Goal: Navigation & Orientation: Find specific page/section

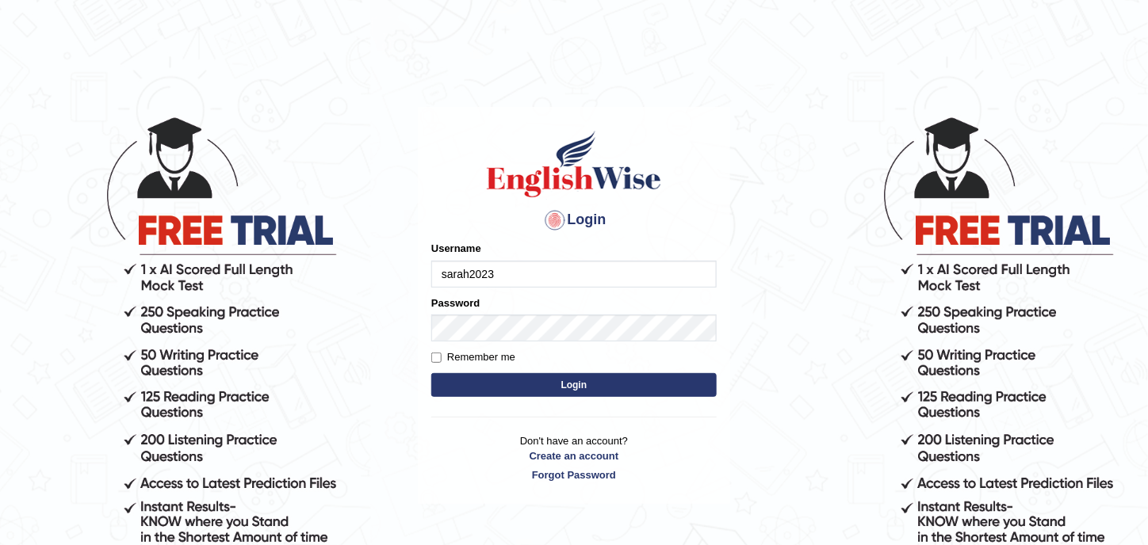
type input "sarah2023"
click at [543, 375] on button "Login" at bounding box center [573, 385] width 285 height 24
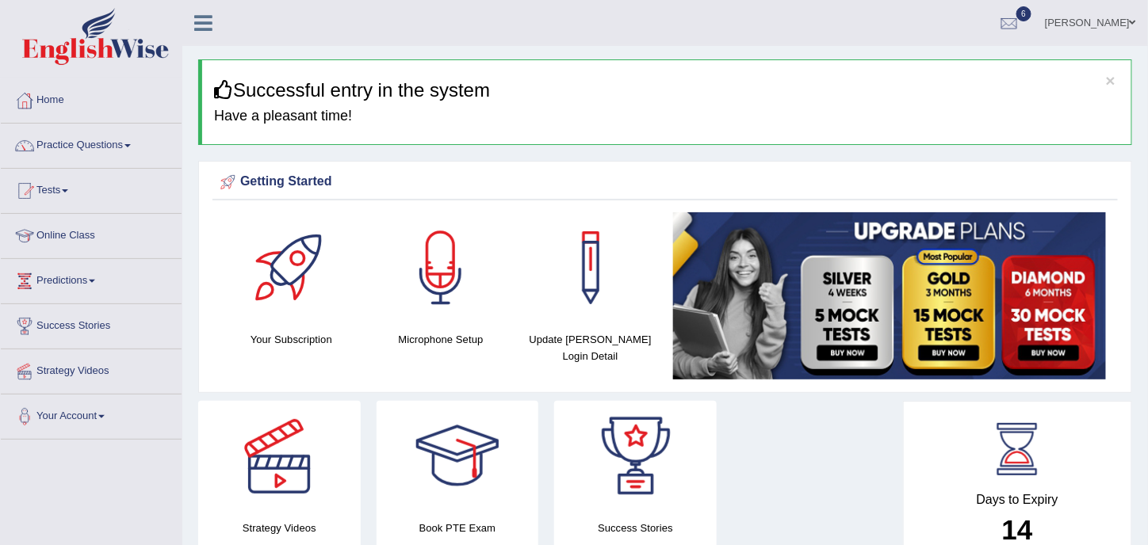
click at [1032, 10] on span "6" at bounding box center [1024, 13] width 16 height 15
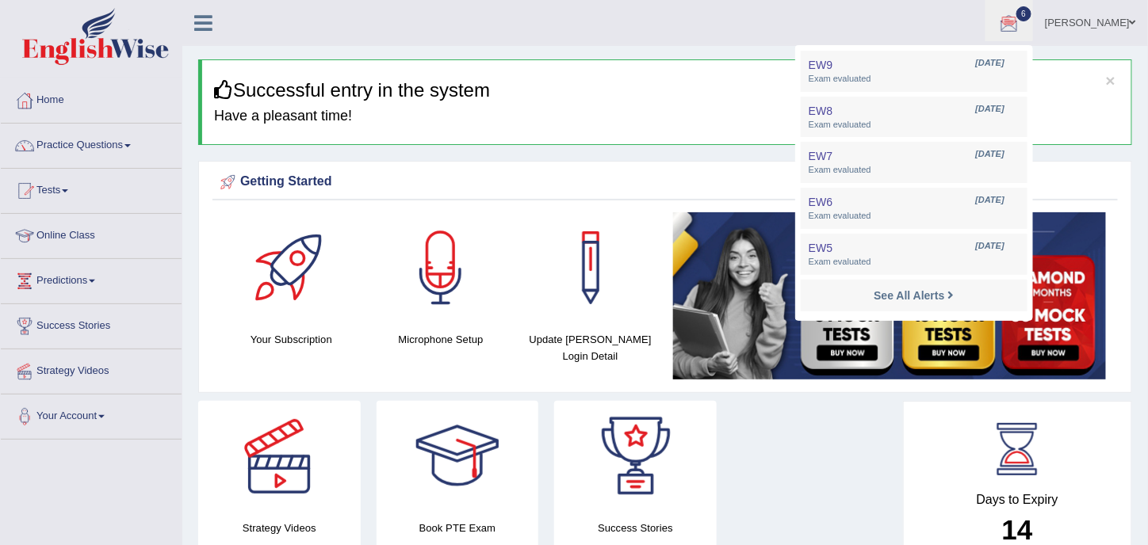
click at [758, 42] on ul "Sarah Zubair Toggle navigation Username: Sarah2023 Access Type: Online Subscrip…" at bounding box center [810, 22] width 676 height 45
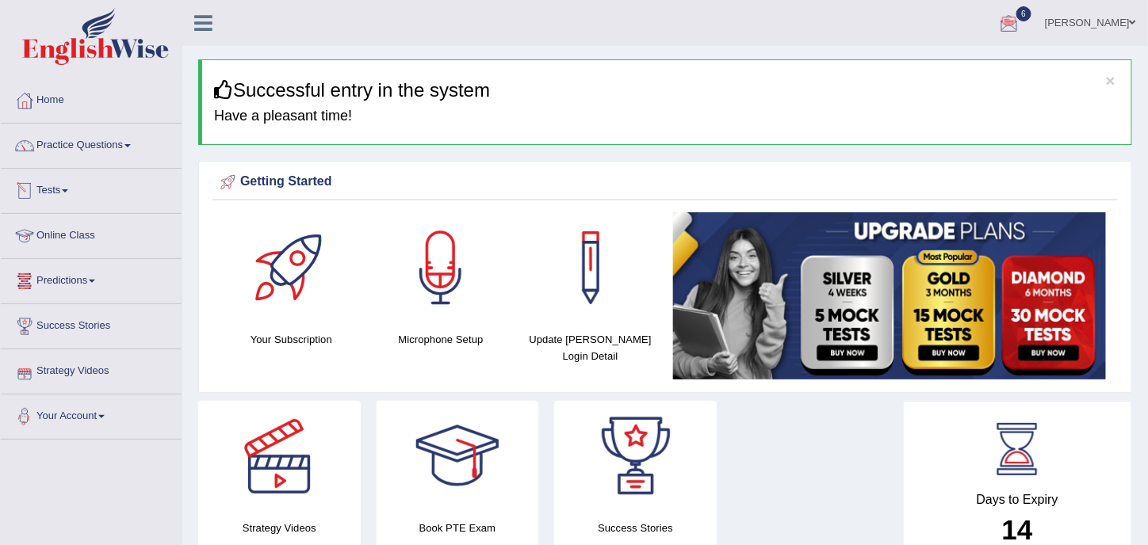
click at [82, 242] on link "Online Class" at bounding box center [91, 234] width 181 height 40
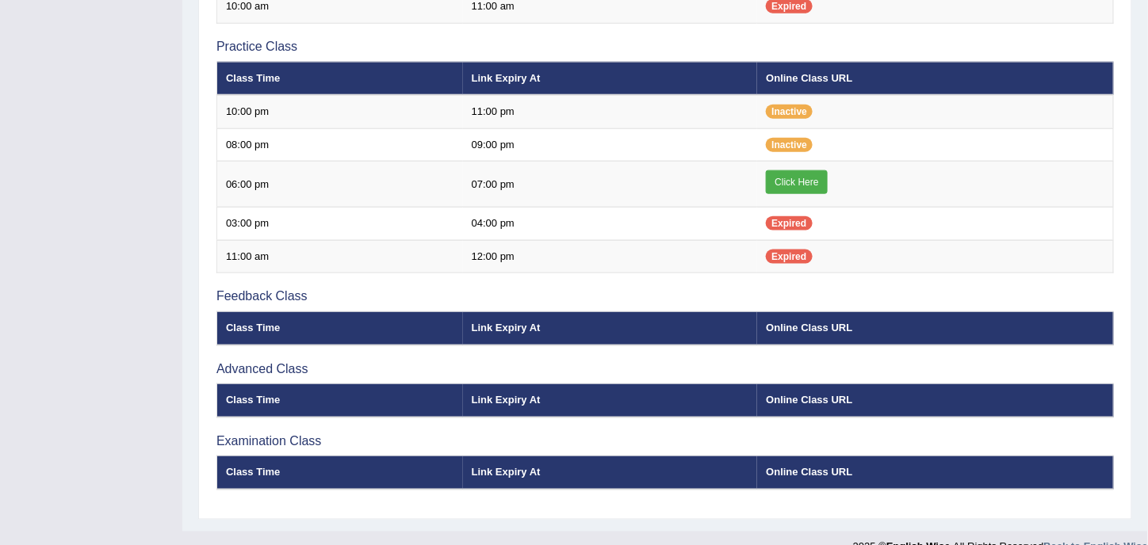
scroll to position [264, 0]
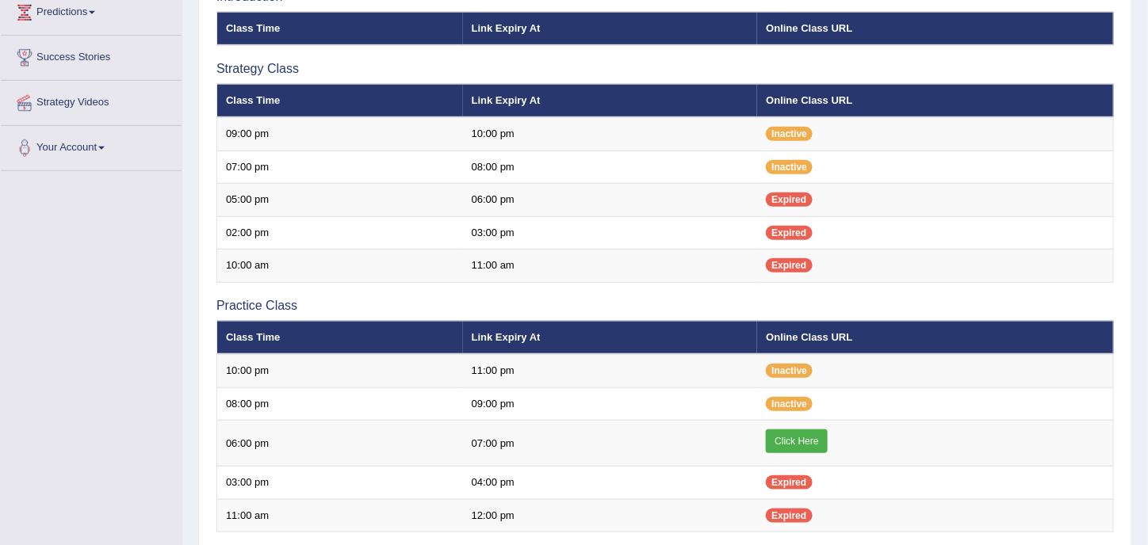
click at [0, 332] on div "Toggle navigation Home Practice Questions Speaking Practice Read Aloud Repeat S…" at bounding box center [574, 276] width 1148 height 1091
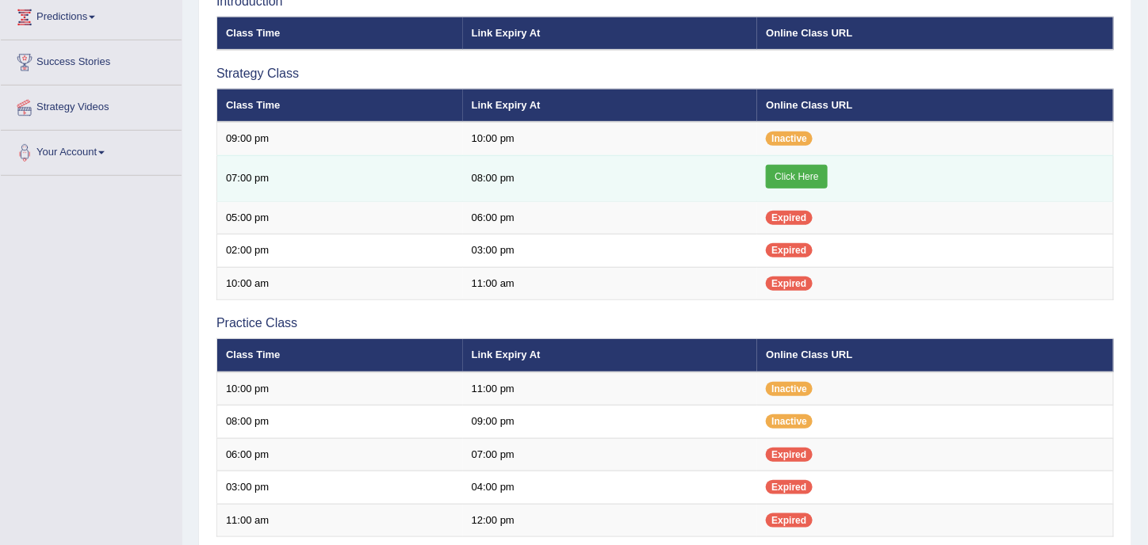
click at [779, 175] on link "Click Here" at bounding box center [796, 177] width 61 height 24
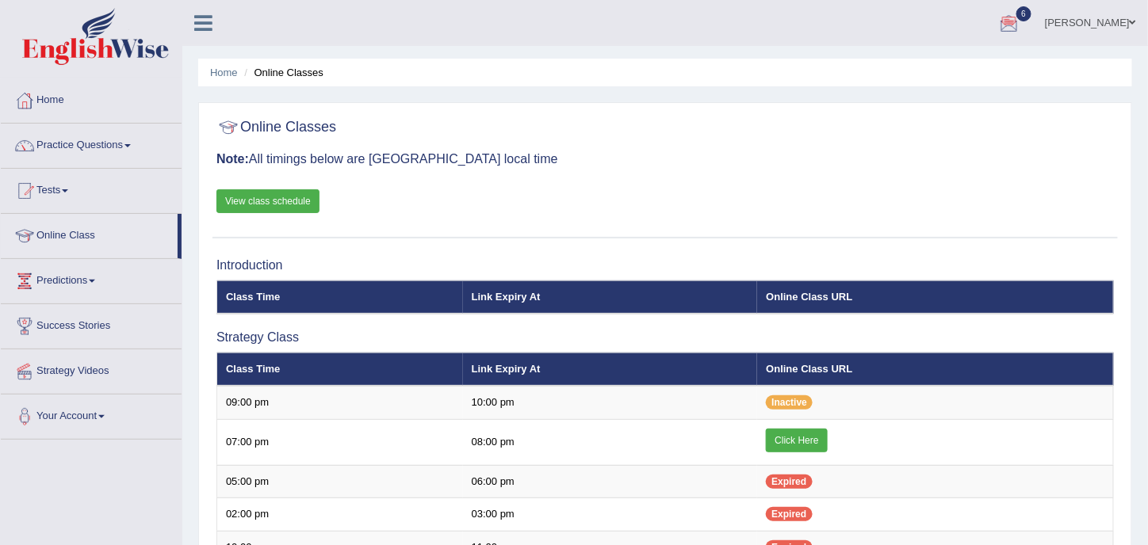
click at [1021, 29] on div at bounding box center [1009, 24] width 24 height 24
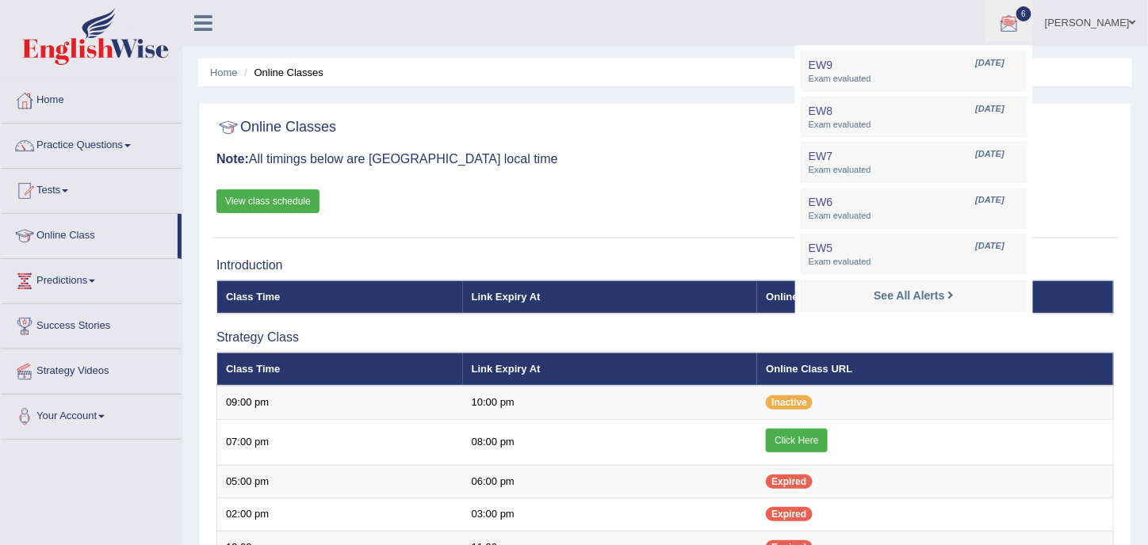
click at [422, 57] on div "Home Online Classes Online Classes Note: All timings below are Melbourne local …" at bounding box center [664, 530] width 965 height 1060
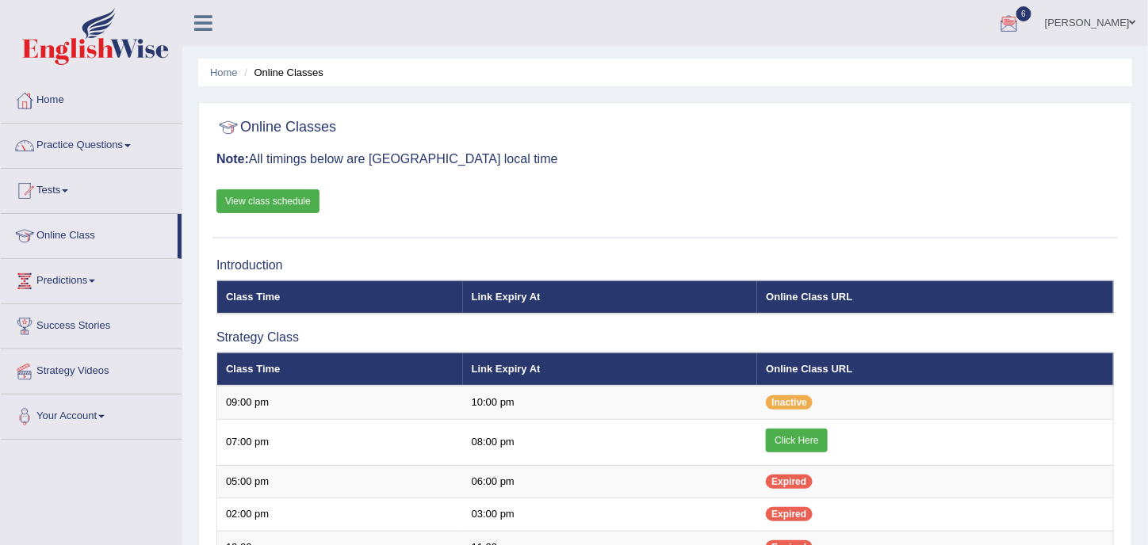
drag, startPoint x: 1040, startPoint y: 494, endPoint x: 765, endPoint y: 311, distance: 329.9
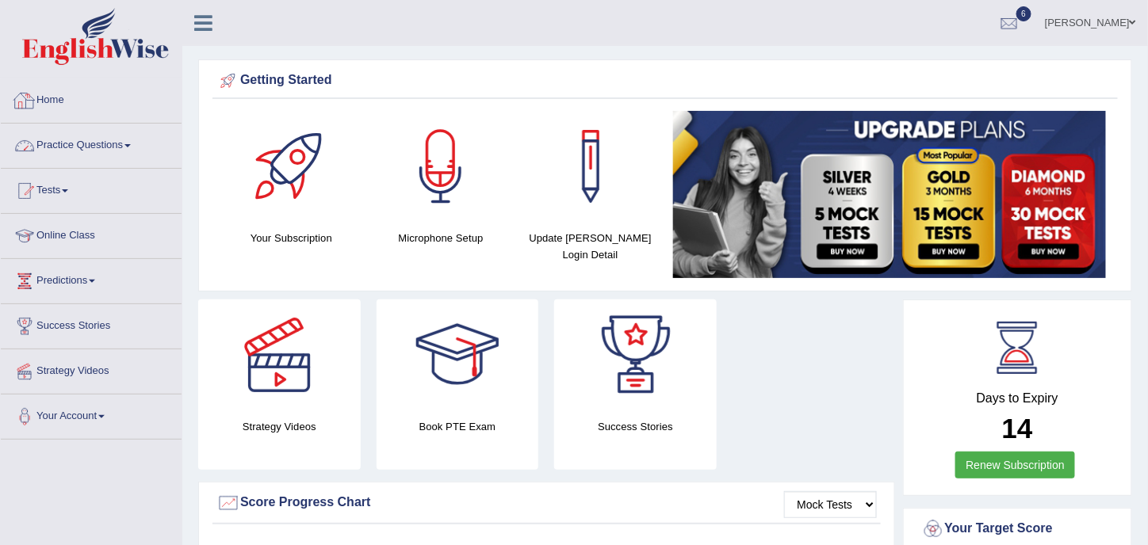
click at [56, 101] on link "Home" at bounding box center [91, 98] width 181 height 40
click at [1084, 23] on link "Sarah Zubair" at bounding box center [1090, 20] width 115 height 41
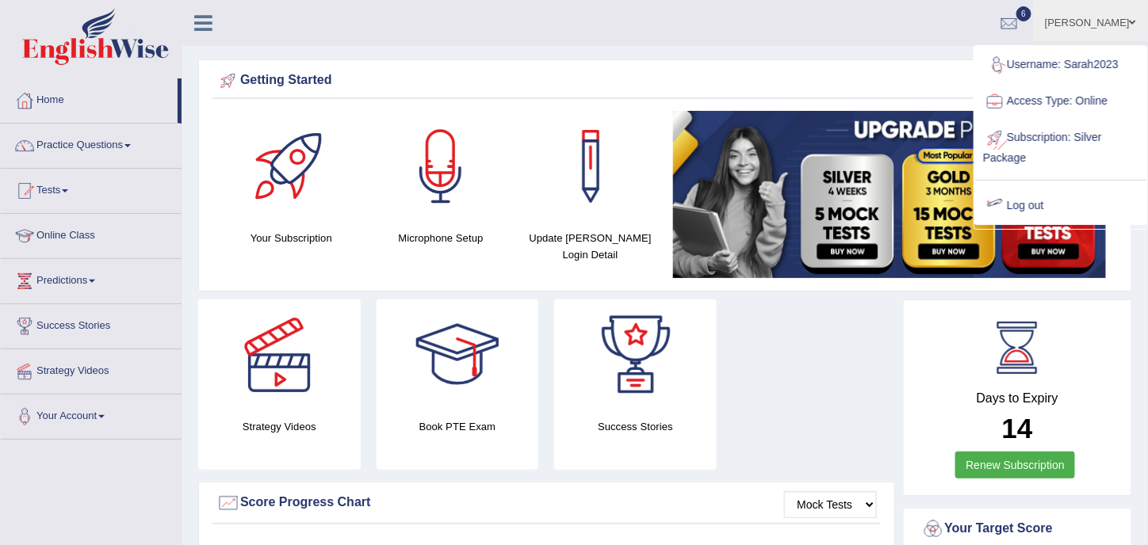
click at [1049, 210] on link "Log out" at bounding box center [1060, 206] width 171 height 36
